Goal: Information Seeking & Learning: Understand process/instructions

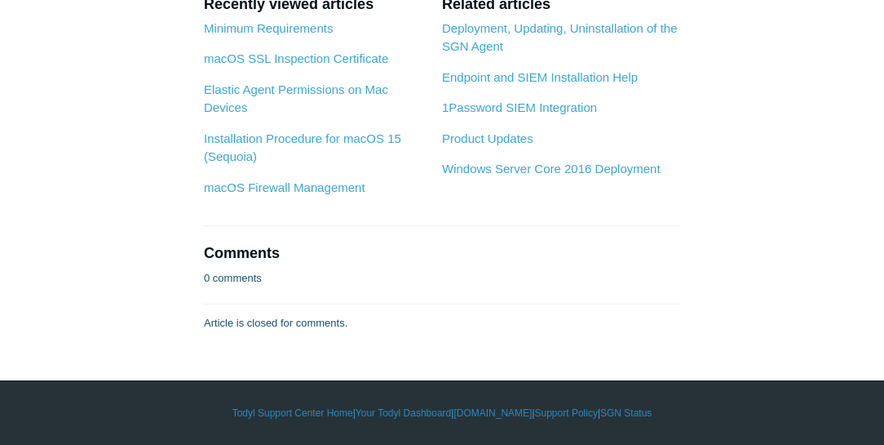
scroll to position [4382, 0]
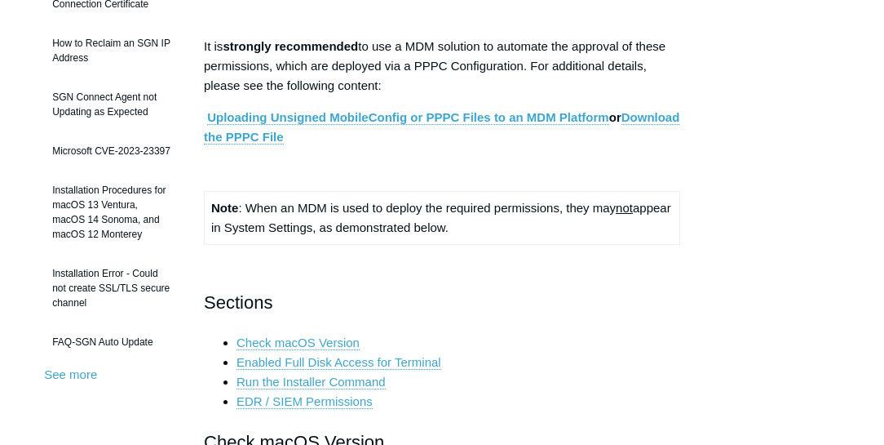
scroll to position [373, 0]
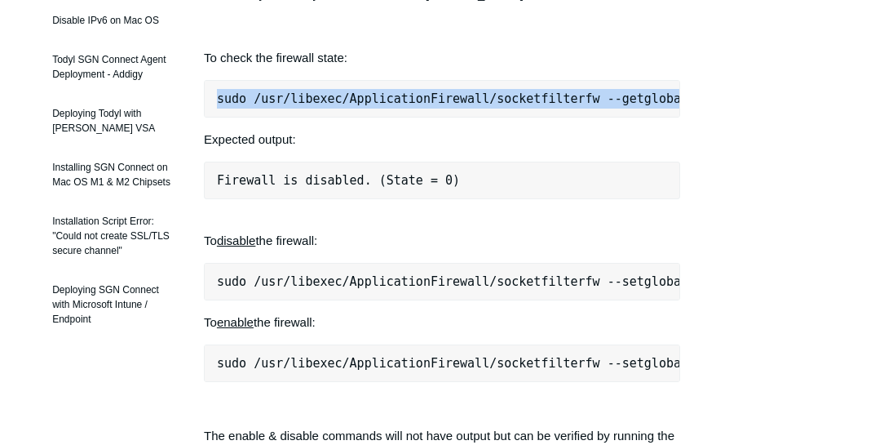
scroll to position [0, 13]
drag, startPoint x: 216, startPoint y: 96, endPoint x: 734, endPoint y: 102, distance: 518.0
click at [734, 102] on div "Articles in this section macOS Firewall Management Deploy Todyl Using NinjaRMM …" at bounding box center [442, 383] width 796 height 1311
copy pre "sudo /usr/libexec/ApplicationFirewall/socketfilterfw --getglobalstate"
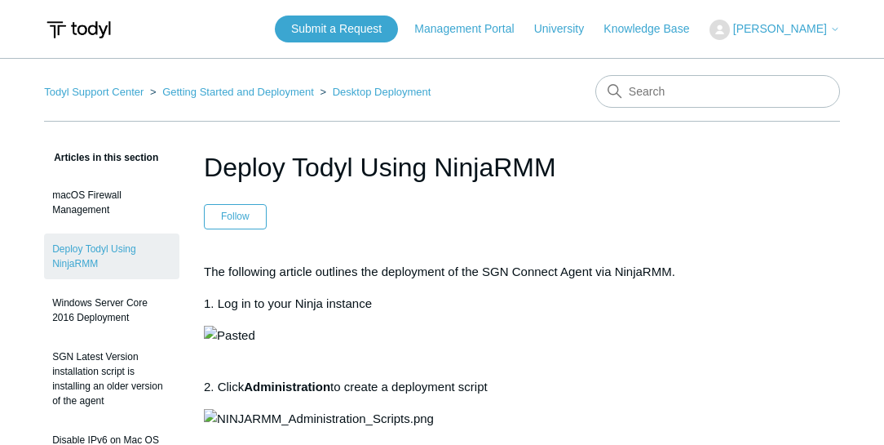
scroll to position [4382, 0]
